Goal: Obtain resource: Download file/media

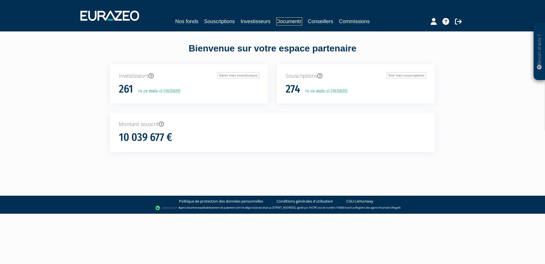
click at [293, 21] on link "Documents" at bounding box center [289, 21] width 26 height 8
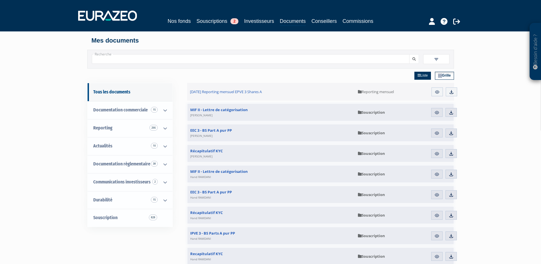
click at [247, 60] on input "Recherche" at bounding box center [251, 58] width 318 height 9
type input "entrepreneur club"
click at [409, 54] on button "submit" at bounding box center [414, 58] width 10 height 9
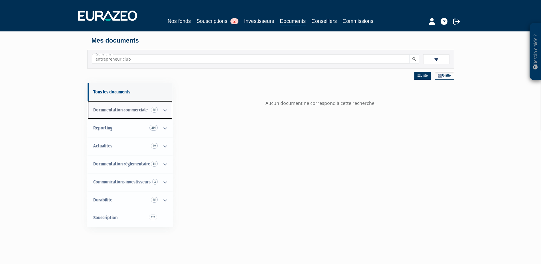
click at [129, 112] on span "Documentation commerciale 15" at bounding box center [120, 109] width 54 height 5
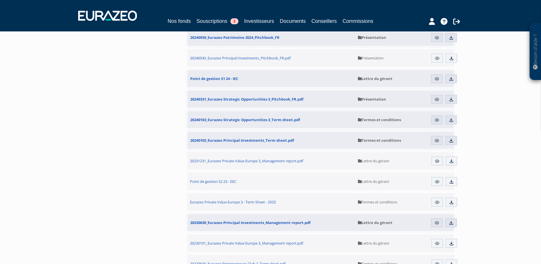
scroll to position [410, 0]
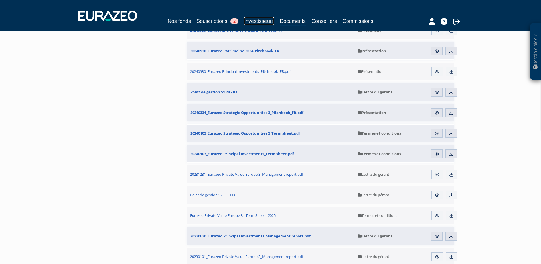
click at [253, 20] on link "Investisseurs" at bounding box center [259, 21] width 30 height 8
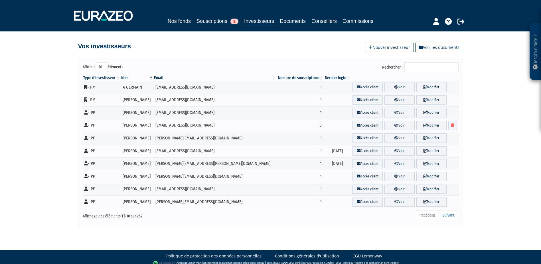
click at [432, 66] on input "Rechercher :" at bounding box center [431, 67] width 54 height 10
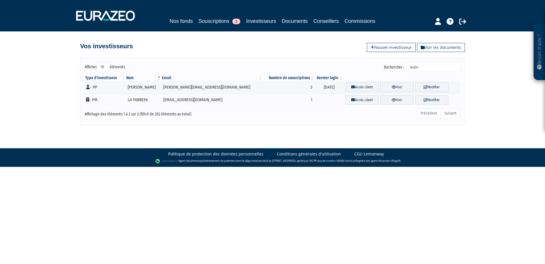
type input "moin"
